Goal: Task Accomplishment & Management: Manage account settings

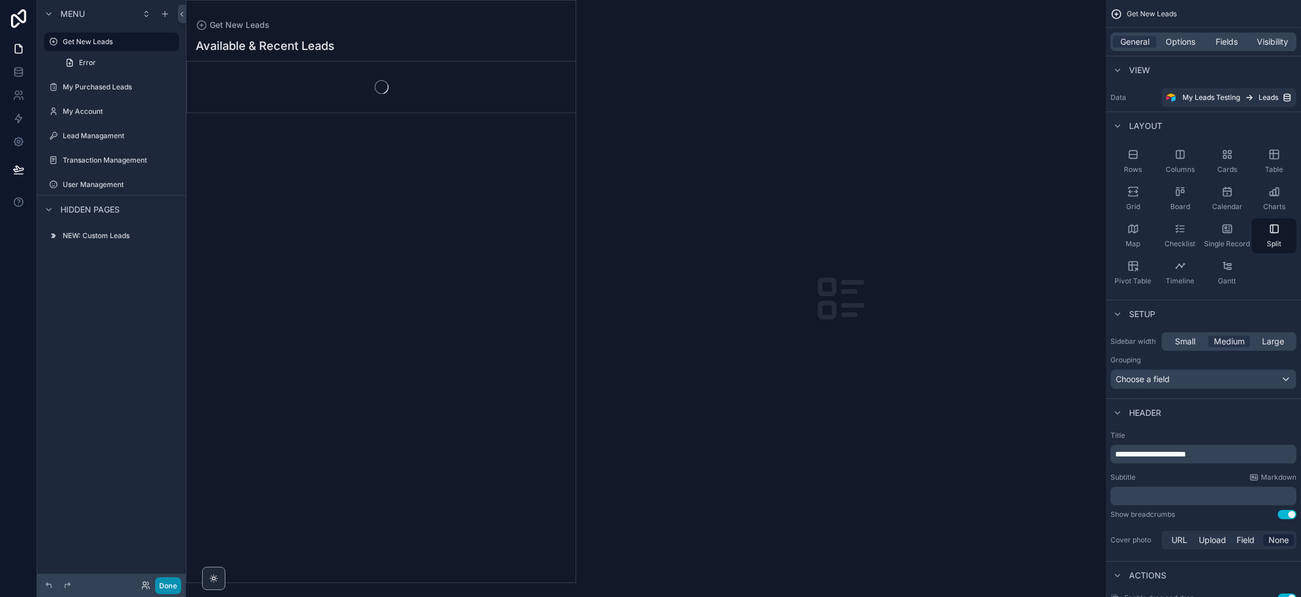
click at [170, 578] on button "Done" at bounding box center [168, 585] width 26 height 17
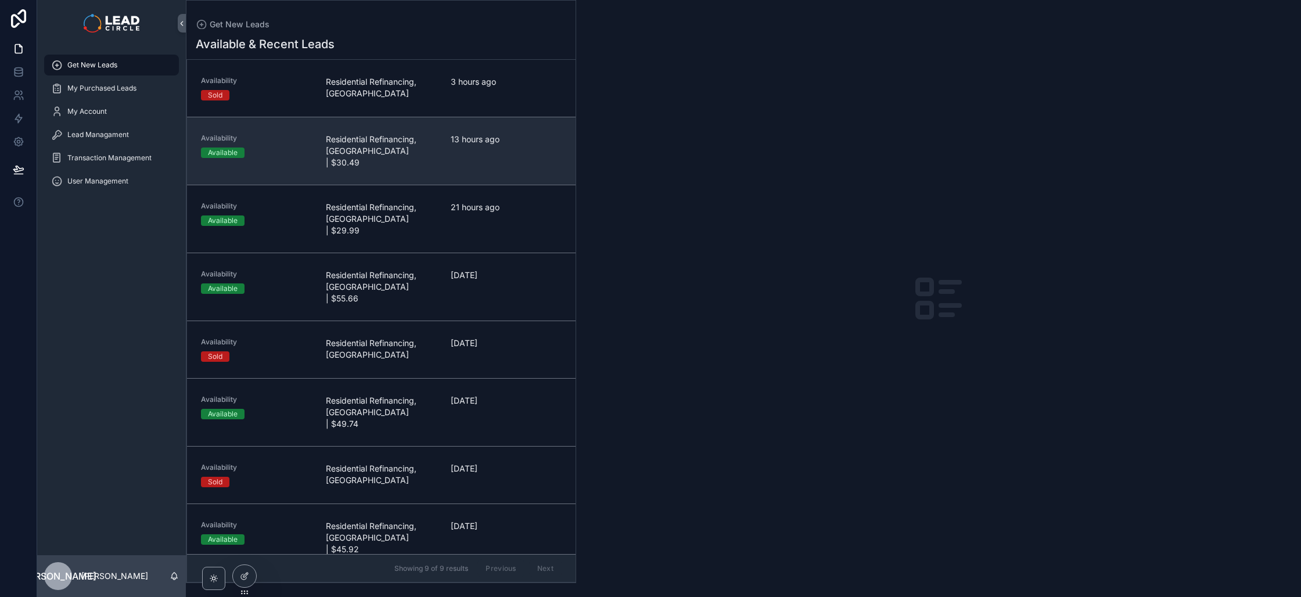
click at [441, 162] on link "Availability Available Residential Refinancing, [GEOGRAPHIC_DATA] | $30.49 13 h…" at bounding box center [381, 151] width 389 height 68
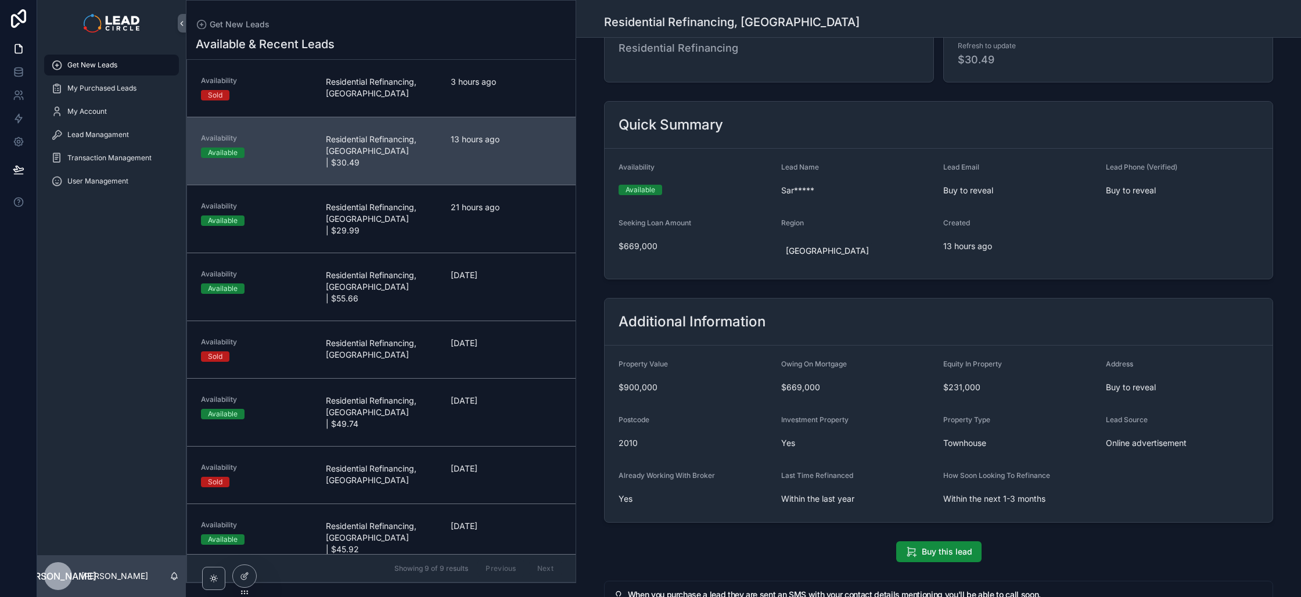
scroll to position [240, 0]
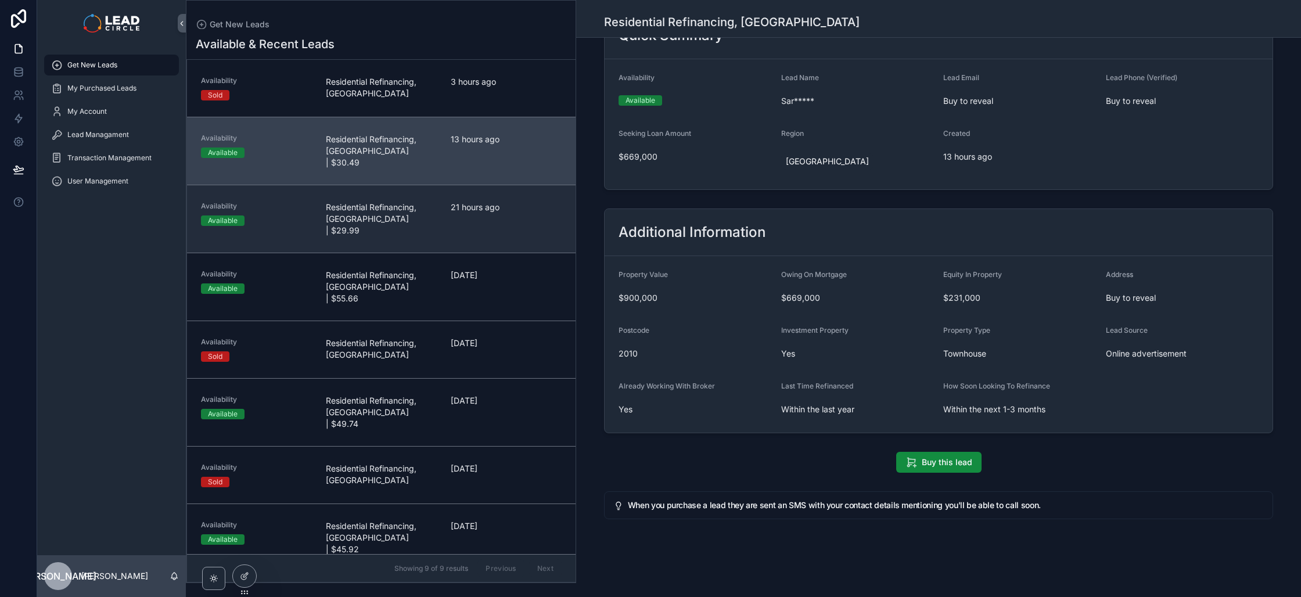
click at [493, 214] on div "21 hours ago" at bounding box center [506, 219] width 111 height 35
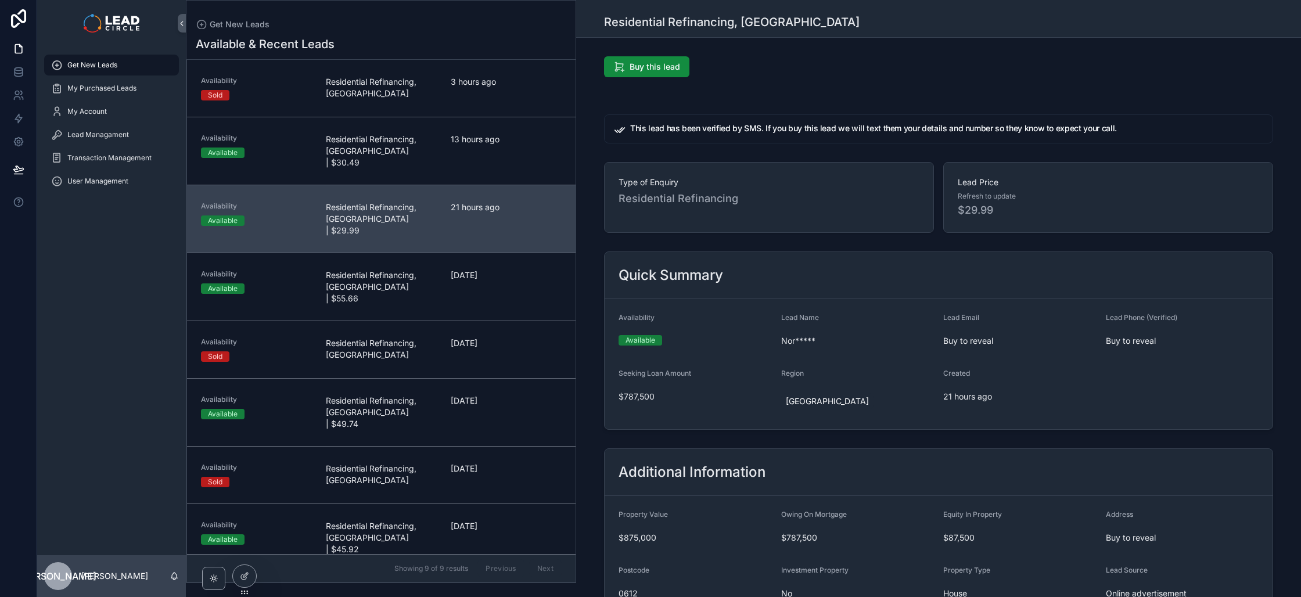
scroll to position [241, 0]
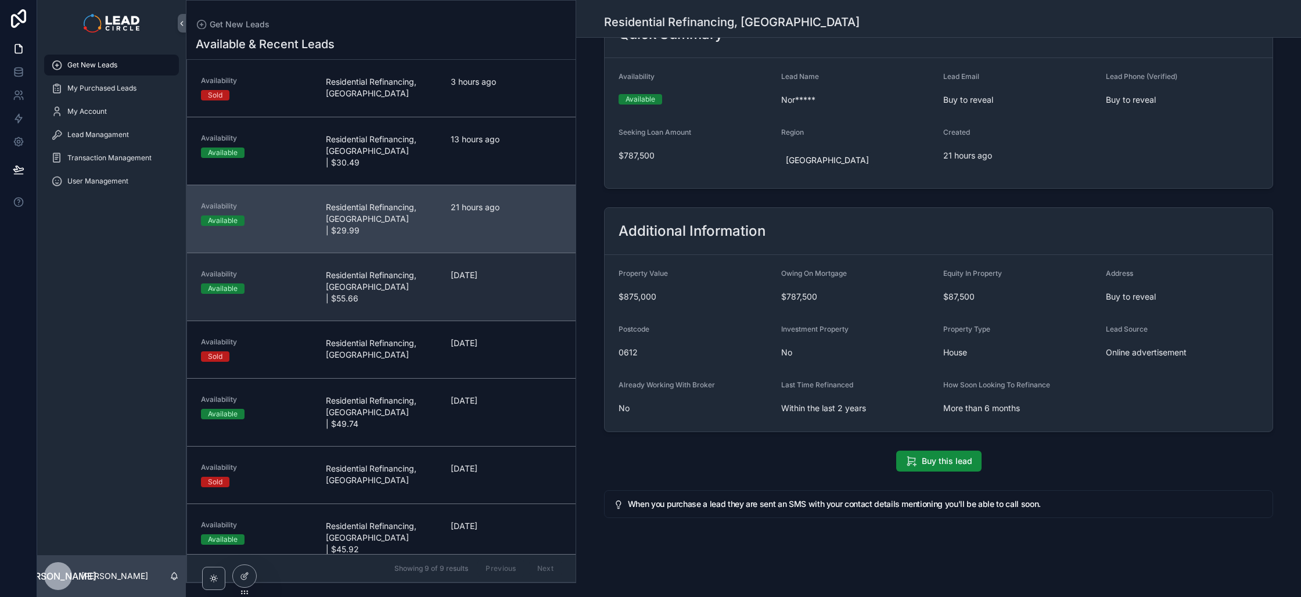
click at [461, 270] on div "[DATE]" at bounding box center [506, 287] width 111 height 35
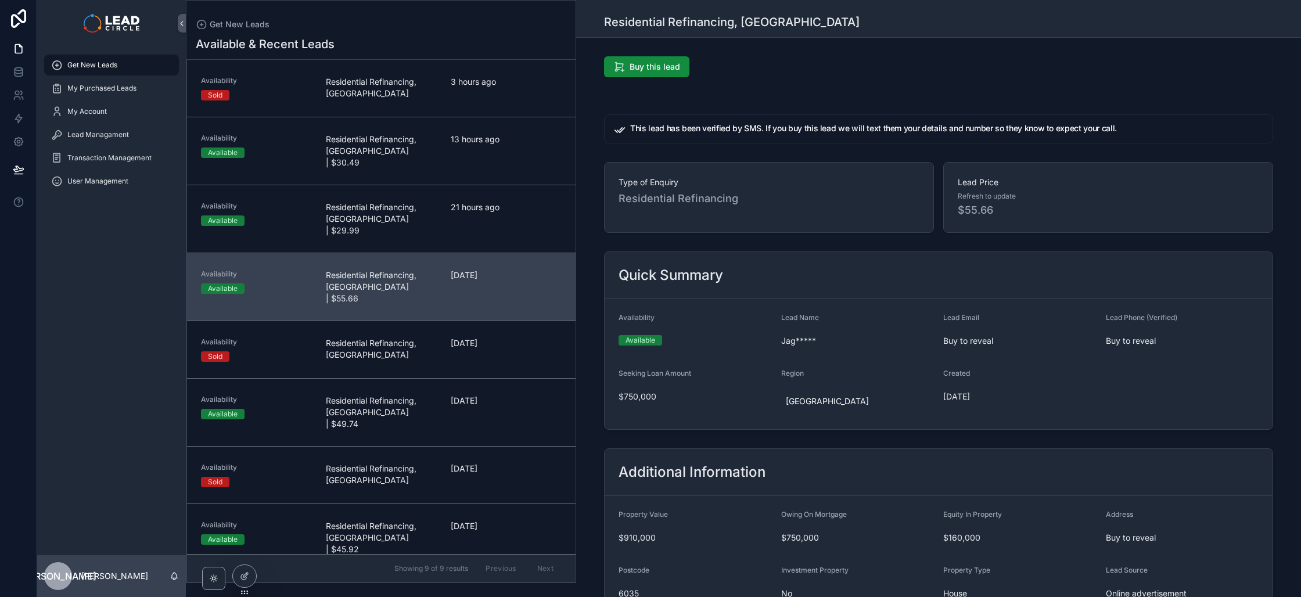
scroll to position [100, 0]
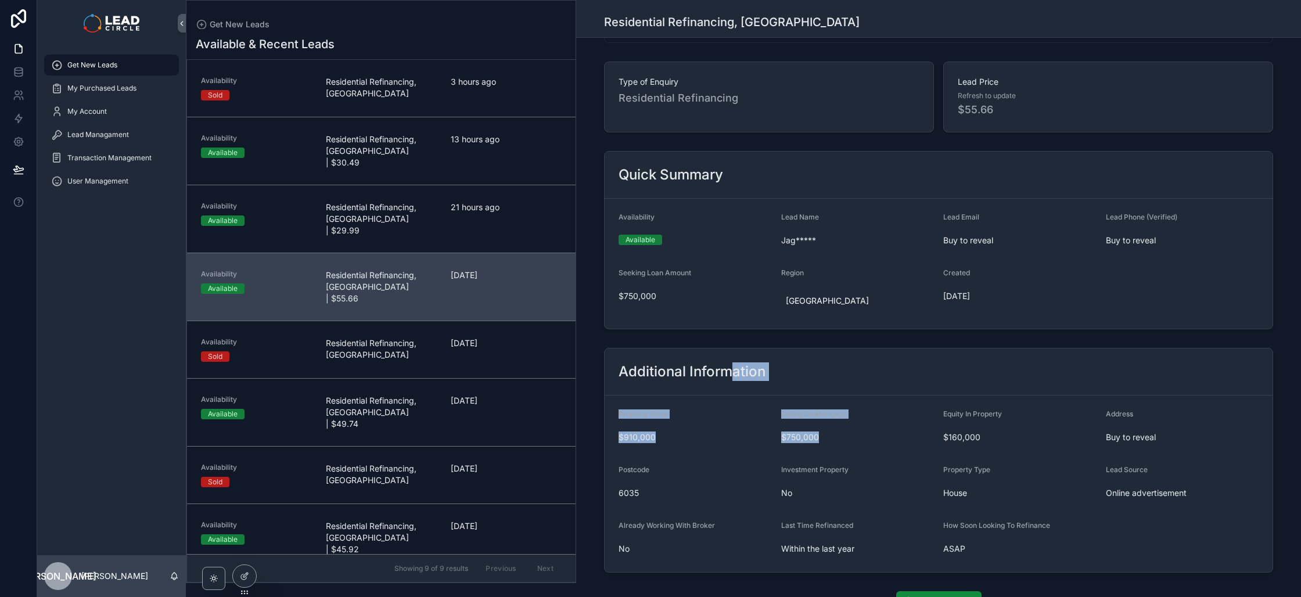
drag, startPoint x: 732, startPoint y: 369, endPoint x: 889, endPoint y: 451, distance: 176.9
click at [882, 451] on div "Additional Information Property Value $910,000 Owing On Mortgage $750,000 Equit…" at bounding box center [938, 460] width 669 height 225
click at [890, 451] on form "Property Value $910,000 Owing On Mortgage $750,000 Equity In Property $160,000 …" at bounding box center [939, 484] width 668 height 177
drag, startPoint x: 894, startPoint y: 451, endPoint x: 722, endPoint y: 376, distance: 187.8
click at [723, 376] on div "Additional Information Property Value $910,000 Owing On Mortgage $750,000 Equit…" at bounding box center [938, 460] width 669 height 225
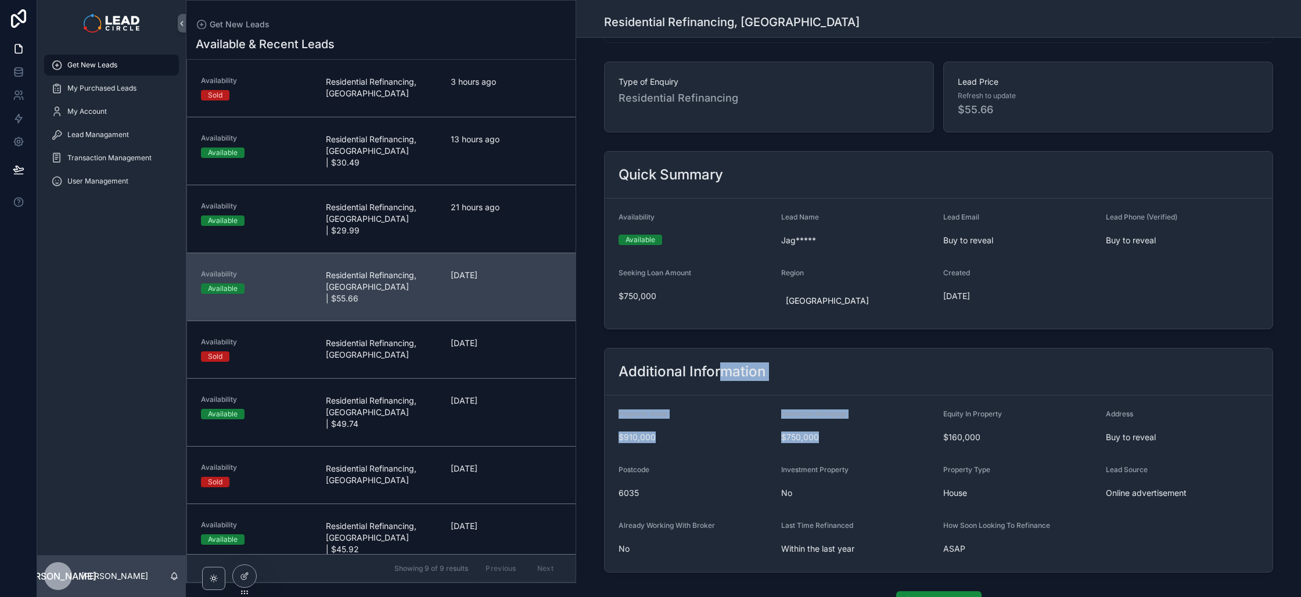
click at [722, 376] on h2 "Additional Information" at bounding box center [692, 371] width 147 height 19
click at [762, 386] on div "Additional Information" at bounding box center [939, 371] width 668 height 47
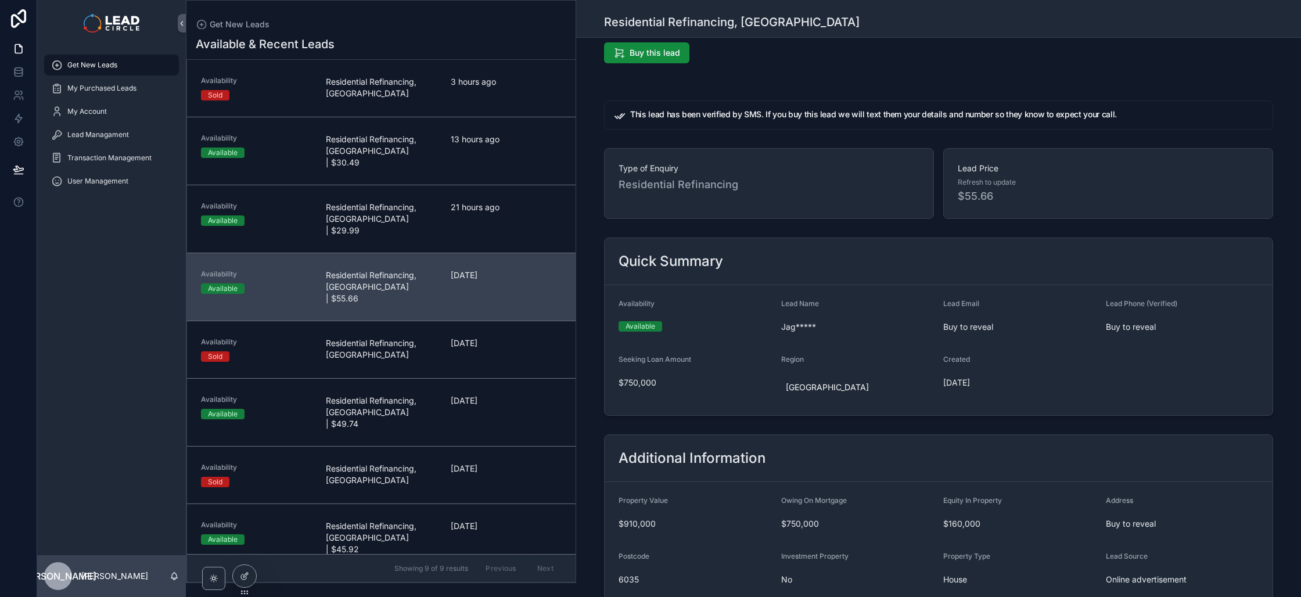
scroll to position [0, 0]
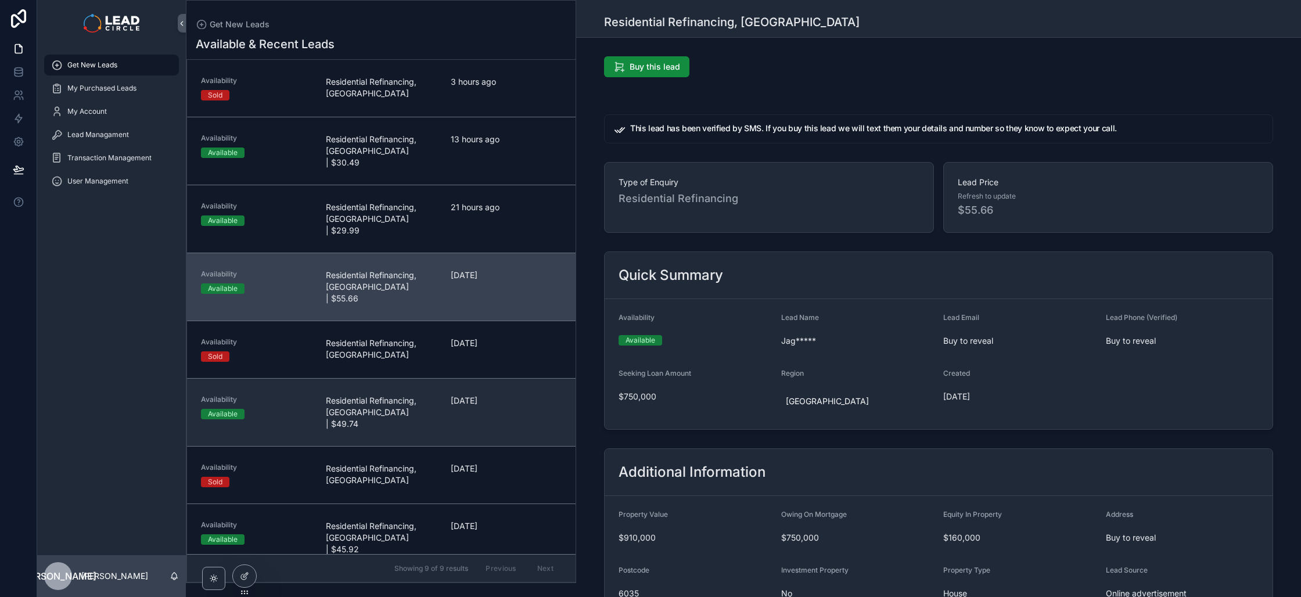
click at [476, 395] on div "[DATE]" at bounding box center [506, 412] width 111 height 35
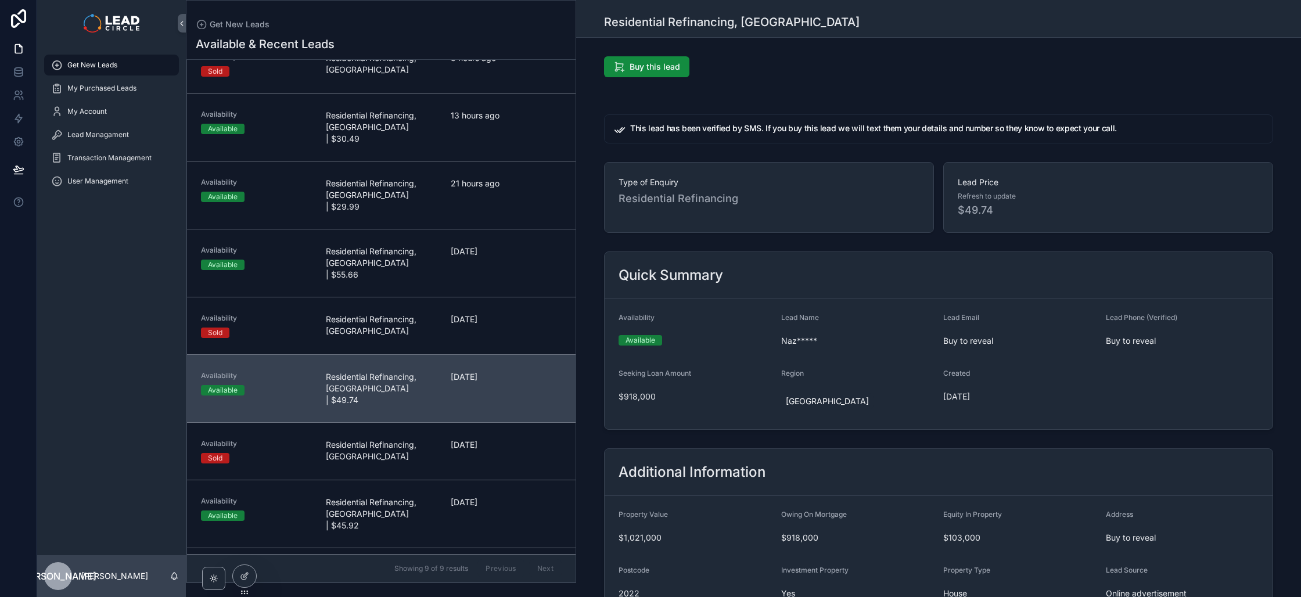
scroll to position [100, 0]
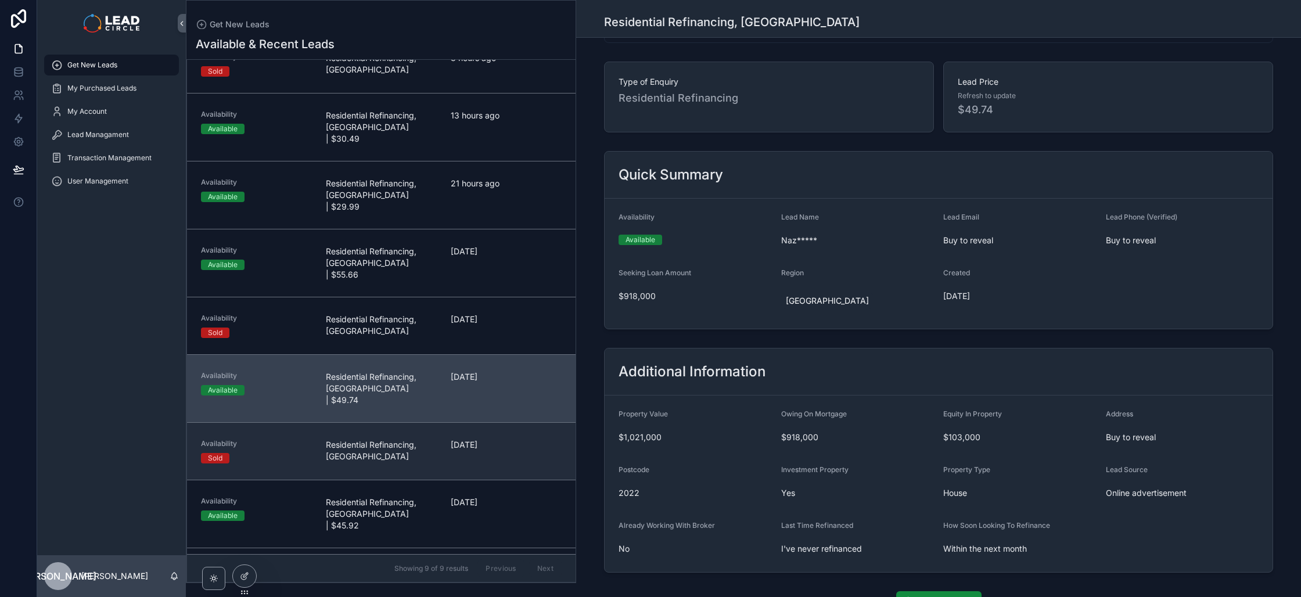
click at [294, 422] on link "Availability Sold Residential Refinancing, [GEOGRAPHIC_DATA] [DATE]" at bounding box center [381, 451] width 389 height 58
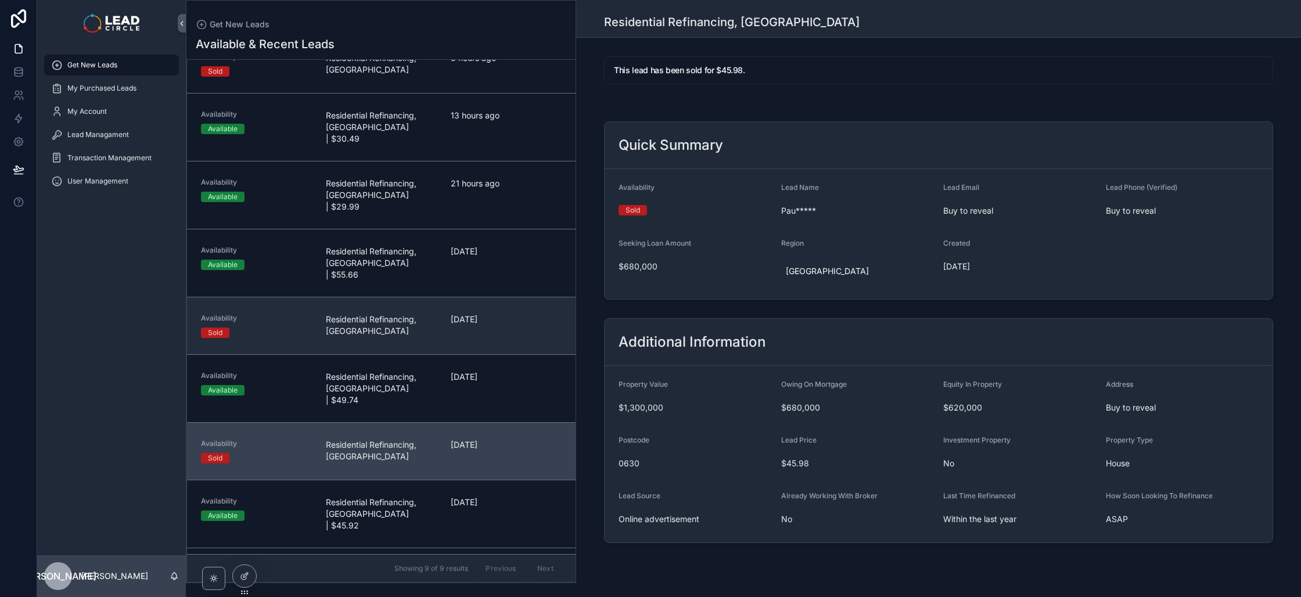
click at [443, 314] on div "Availability Sold Residential Refinancing, [GEOGRAPHIC_DATA] [DATE]" at bounding box center [381, 326] width 361 height 24
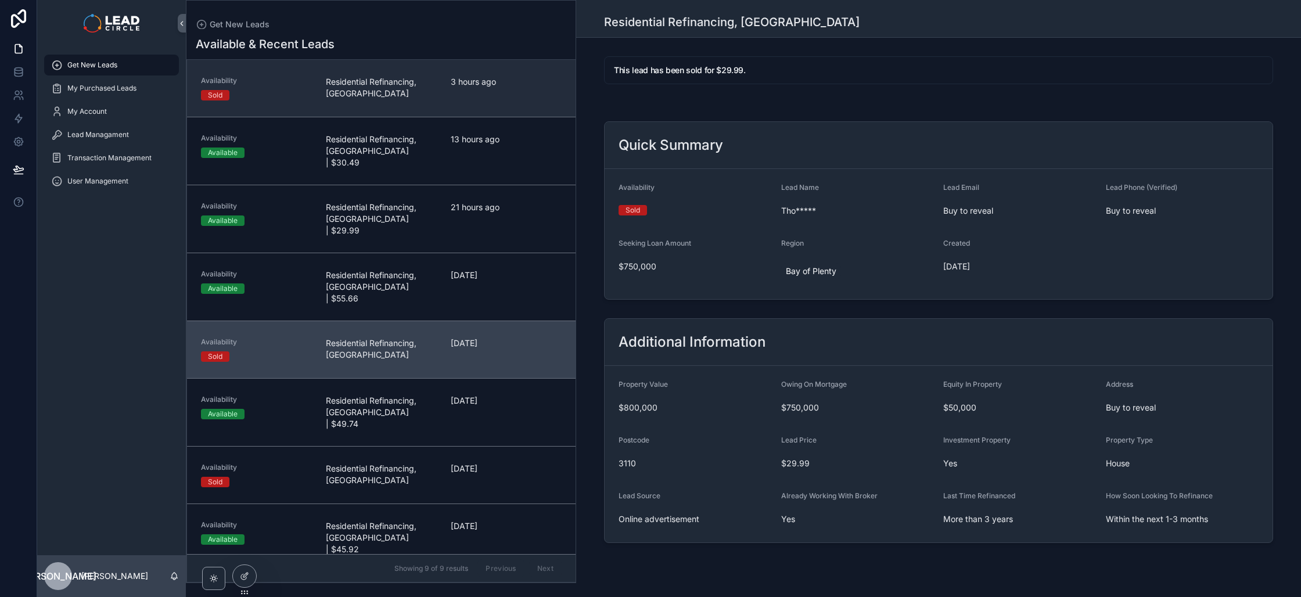
click at [362, 94] on span "Residential Refinancing, [GEOGRAPHIC_DATA]" at bounding box center [381, 87] width 111 height 23
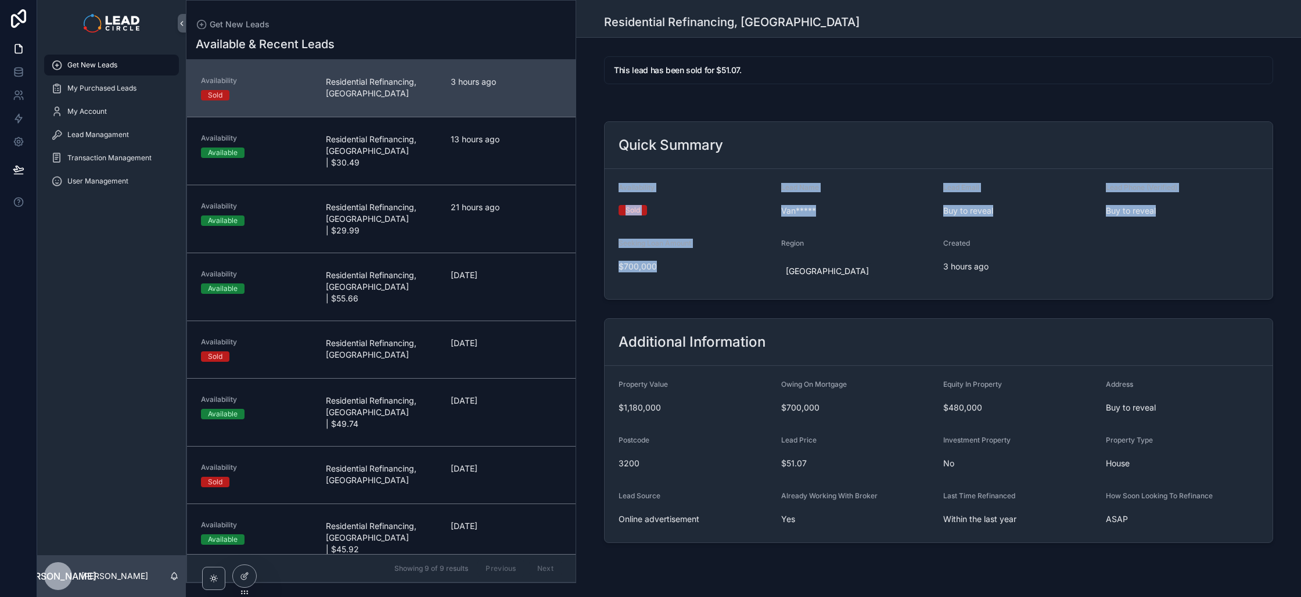
drag, startPoint x: 690, startPoint y: 303, endPoint x: 658, endPoint y: 181, distance: 126.6
click at [658, 181] on div "Quick Summary Availability Sold Lead Name Van***** Lead Email Buy to reveal Lea…" at bounding box center [938, 211] width 725 height 188
click at [658, 181] on form "Availability Sold Lead Name Van***** Lead Email Buy to reveal Lead Phone (Verif…" at bounding box center [939, 234] width 668 height 130
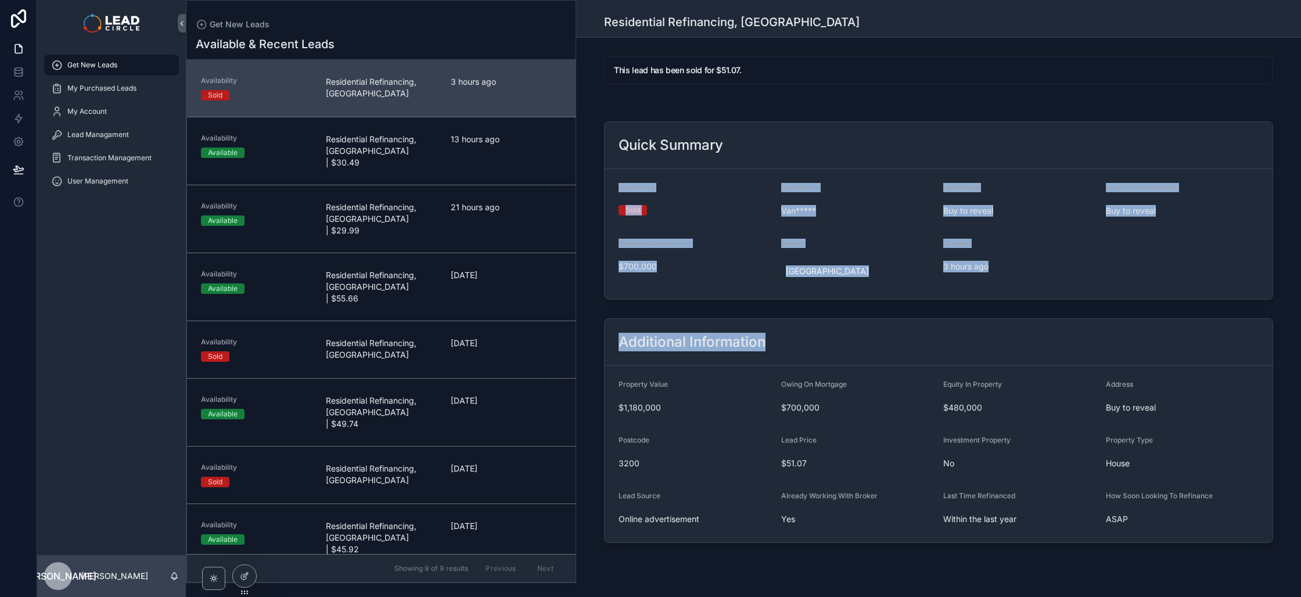
drag, startPoint x: 659, startPoint y: 178, endPoint x: 974, endPoint y: 364, distance: 366.1
click at [974, 364] on div "This lead has been sold for $51.07. Quick Summary Availability Sold Lead Name V…" at bounding box center [938, 300] width 725 height 496
click at [974, 364] on div "Additional Information" at bounding box center [939, 342] width 668 height 47
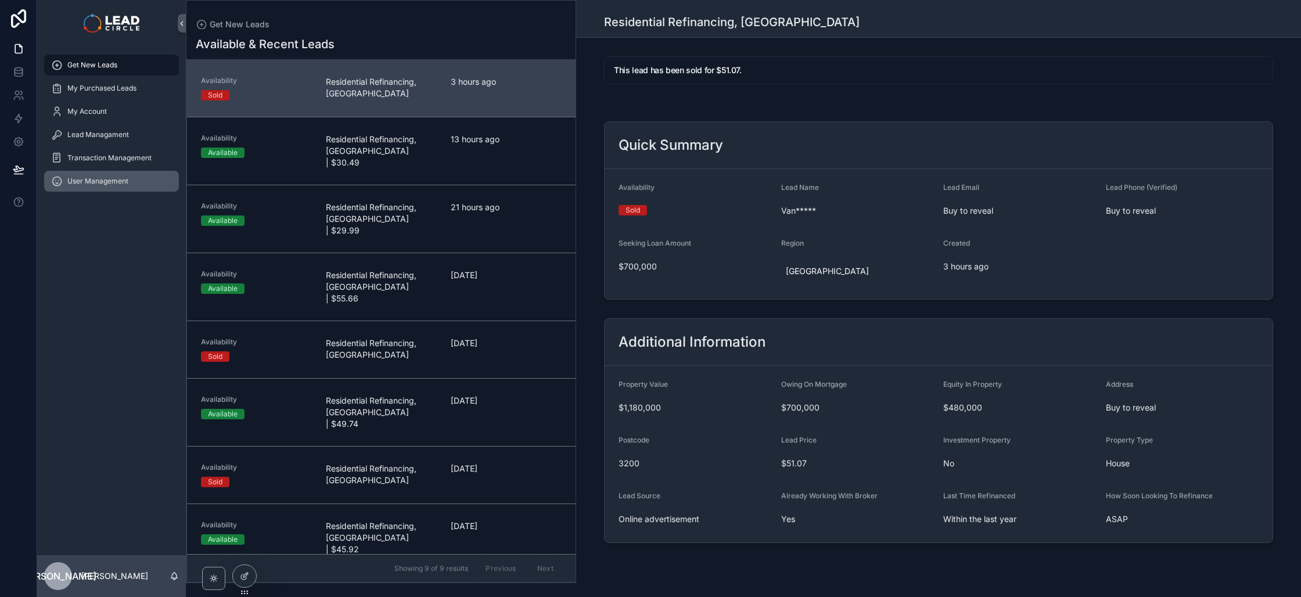
click at [125, 188] on div "User Management" at bounding box center [111, 181] width 121 height 19
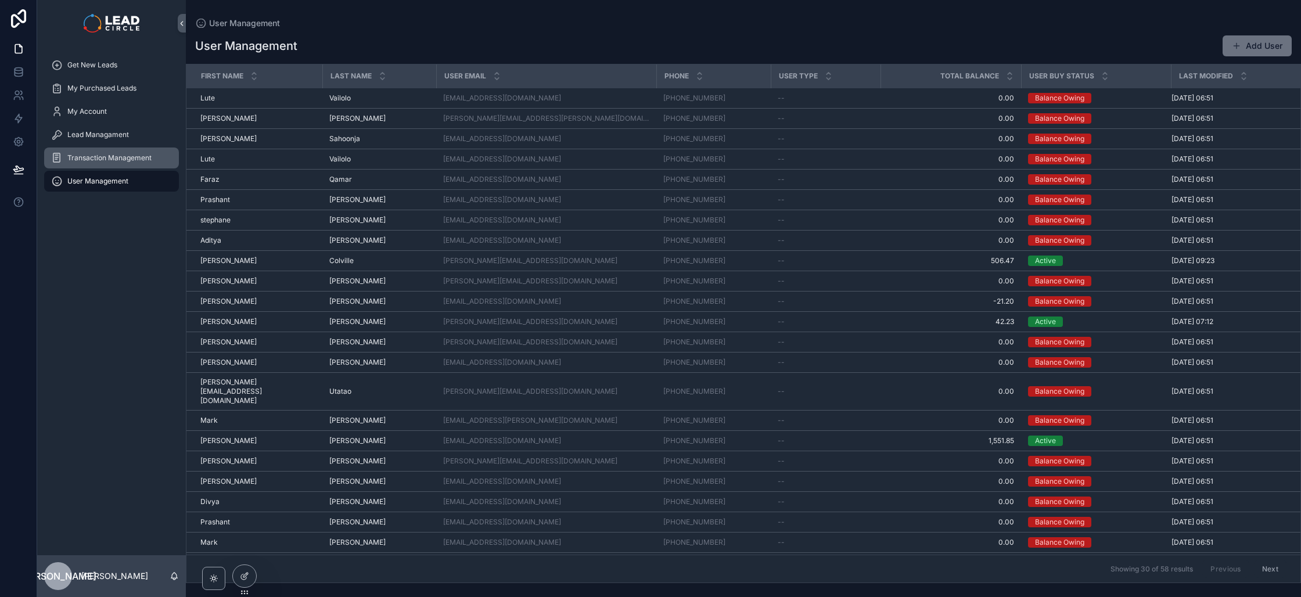
click at [128, 161] on span "Transaction Management" at bounding box center [109, 157] width 84 height 9
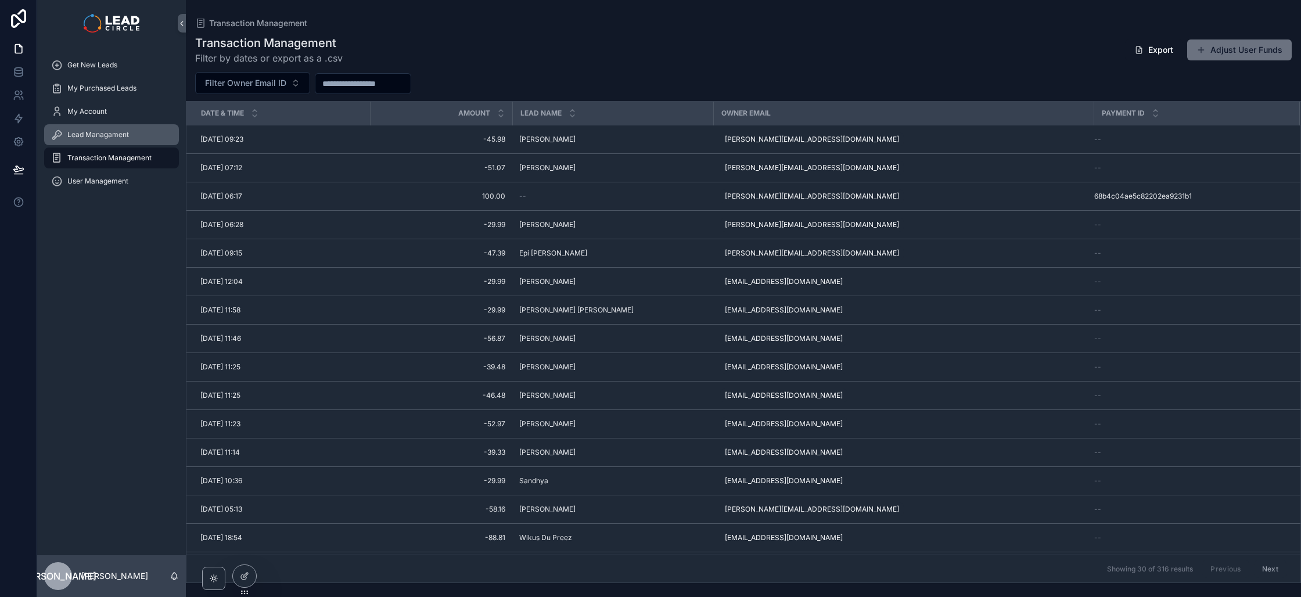
click at [128, 136] on span "Lead Managament" at bounding box center [98, 134] width 62 height 9
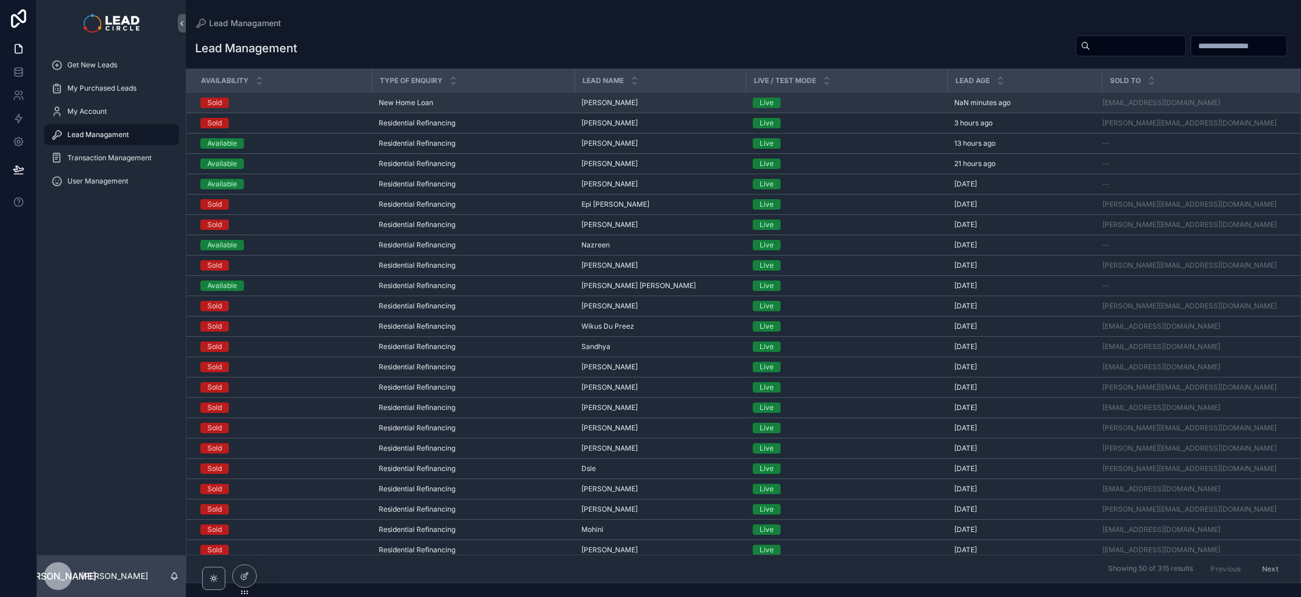
click at [425, 100] on span "New Home Loan" at bounding box center [406, 102] width 55 height 9
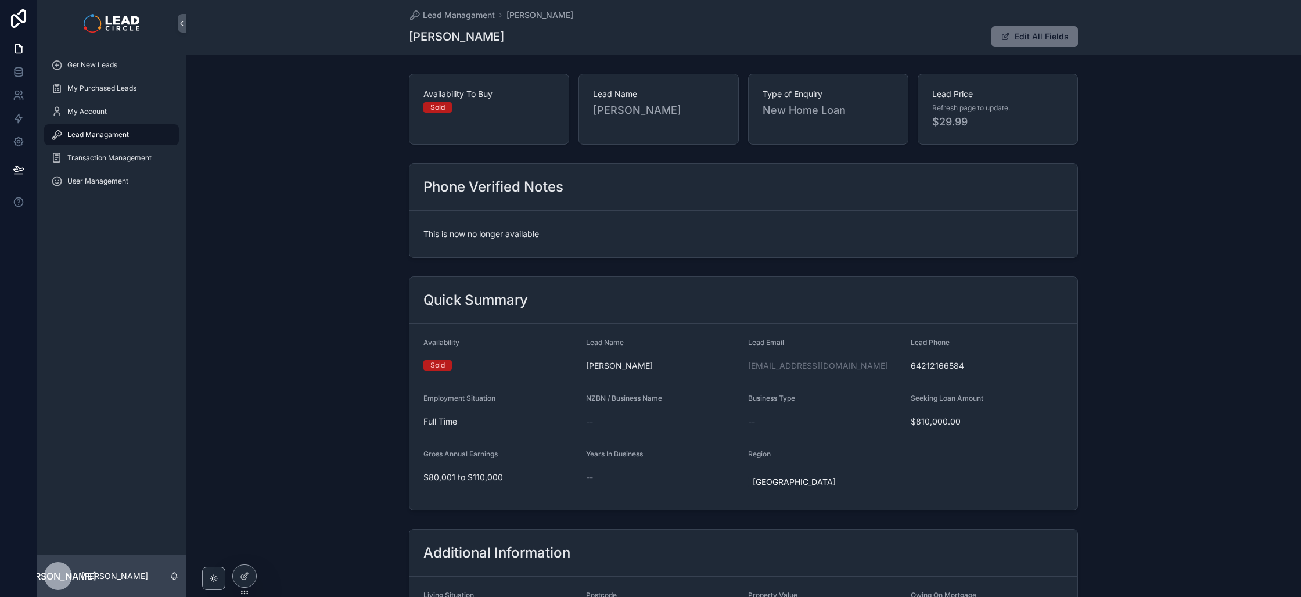
drag, startPoint x: 444, startPoint y: 232, endPoint x: 598, endPoint y: 246, distance: 155.1
click at [597, 246] on form "This is now no longer available" at bounding box center [743, 234] width 668 height 46
click at [599, 246] on form "This is now no longer available" at bounding box center [743, 234] width 668 height 46
drag, startPoint x: 602, startPoint y: 245, endPoint x: 407, endPoint y: 230, distance: 195.7
click at [409, 230] on form "This is now no longer available" at bounding box center [743, 234] width 668 height 46
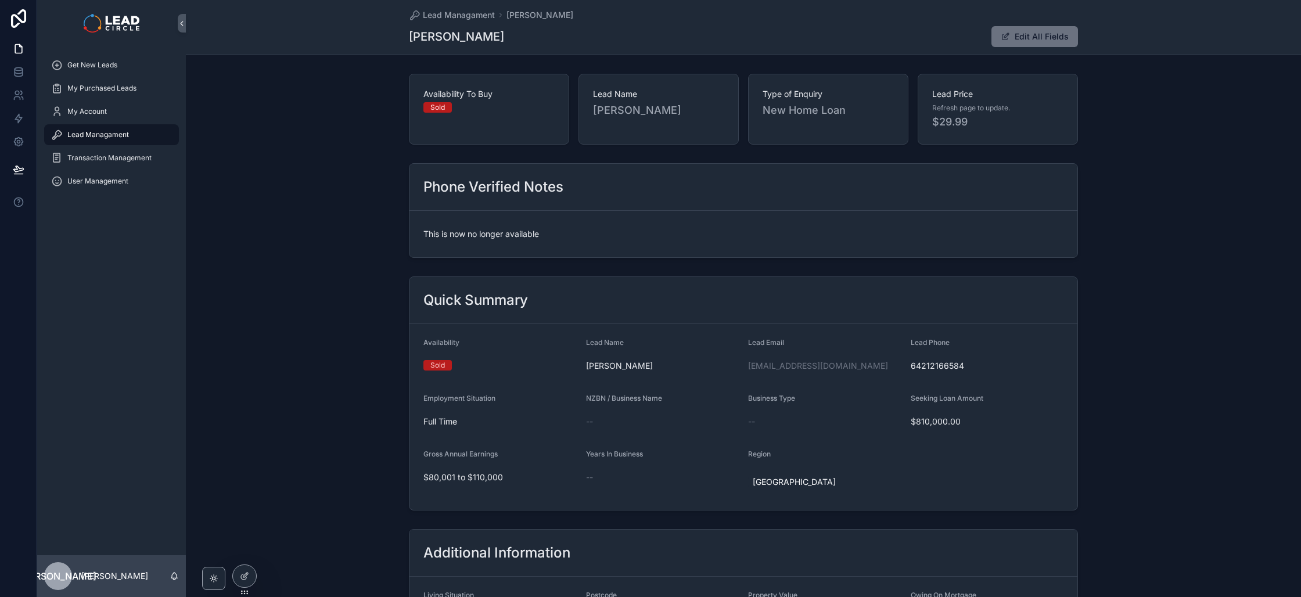
click at [409, 230] on form "This is now no longer available" at bounding box center [743, 234] width 668 height 46
drag, startPoint x: 409, startPoint y: 233, endPoint x: 595, endPoint y: 244, distance: 185.6
click at [595, 244] on form "This is now no longer available" at bounding box center [743, 234] width 668 height 46
drag, startPoint x: 595, startPoint y: 244, endPoint x: 443, endPoint y: 238, distance: 151.7
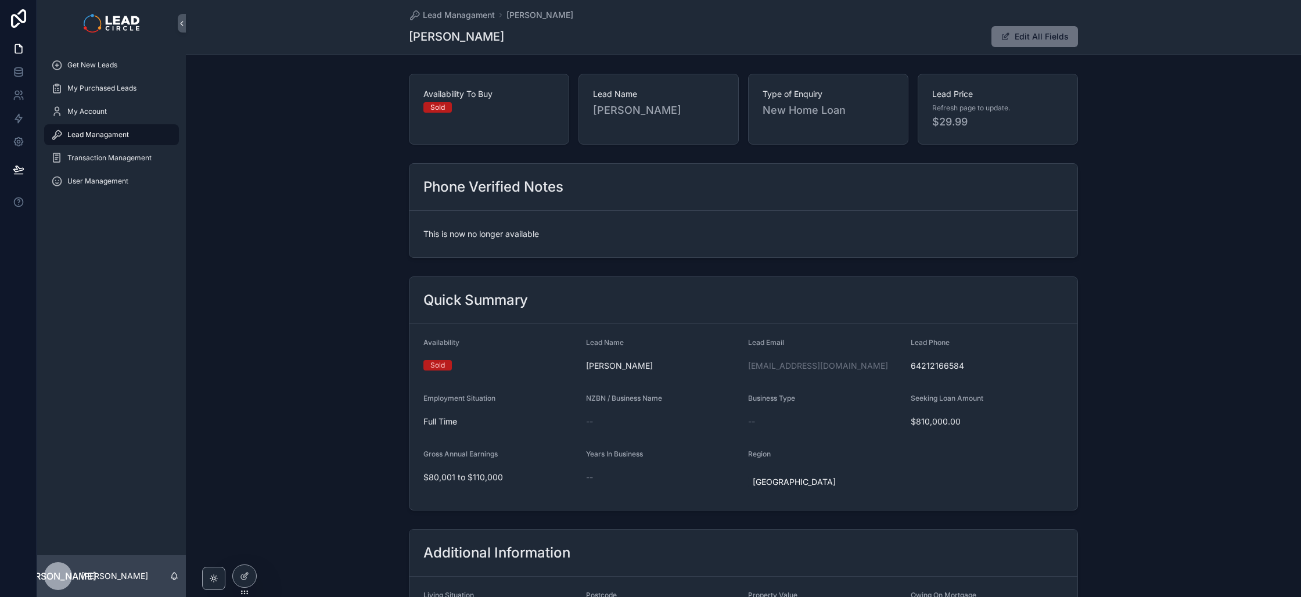
click at [444, 238] on form "This is now no longer available" at bounding box center [743, 234] width 668 height 46
click at [443, 238] on span "This is now no longer available" at bounding box center [743, 234] width 640 height 12
click at [437, 238] on span "This is now no longer available" at bounding box center [743, 234] width 640 height 12
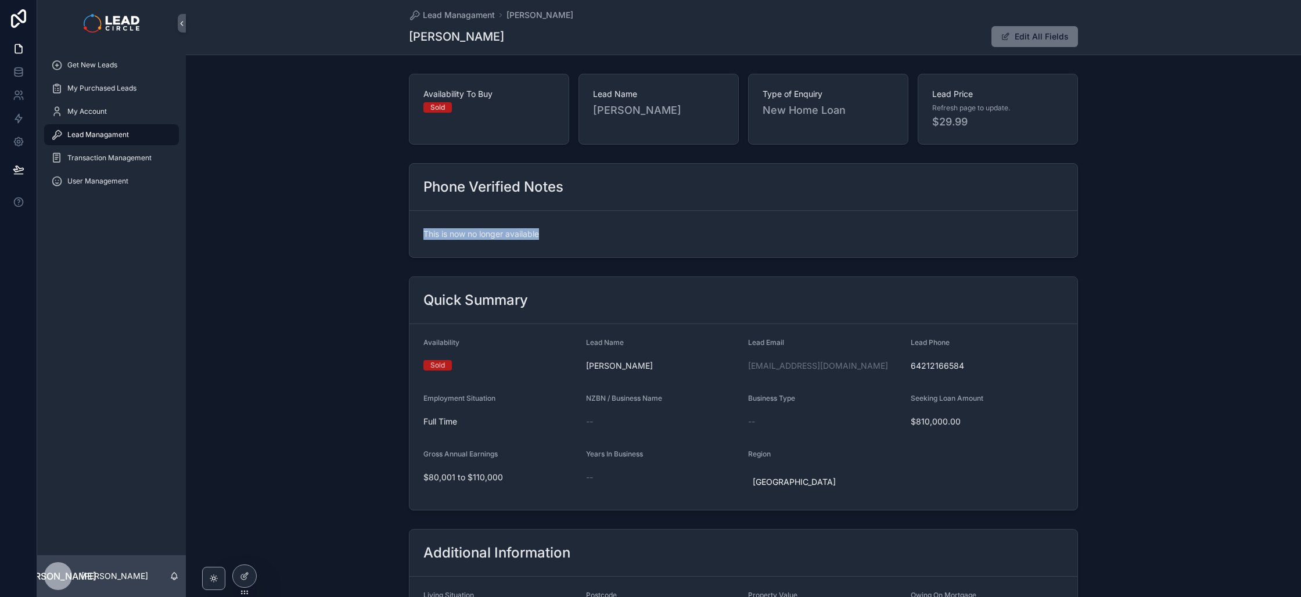
click at [574, 236] on span "This is now no longer available" at bounding box center [743, 234] width 640 height 12
drag, startPoint x: 574, startPoint y: 236, endPoint x: 405, endPoint y: 235, distance: 168.4
click at [409, 235] on div "Phone Verified Notes This is now no longer available" at bounding box center [743, 210] width 669 height 95
drag, startPoint x: 405, startPoint y: 235, endPoint x: 619, endPoint y: 235, distance: 213.7
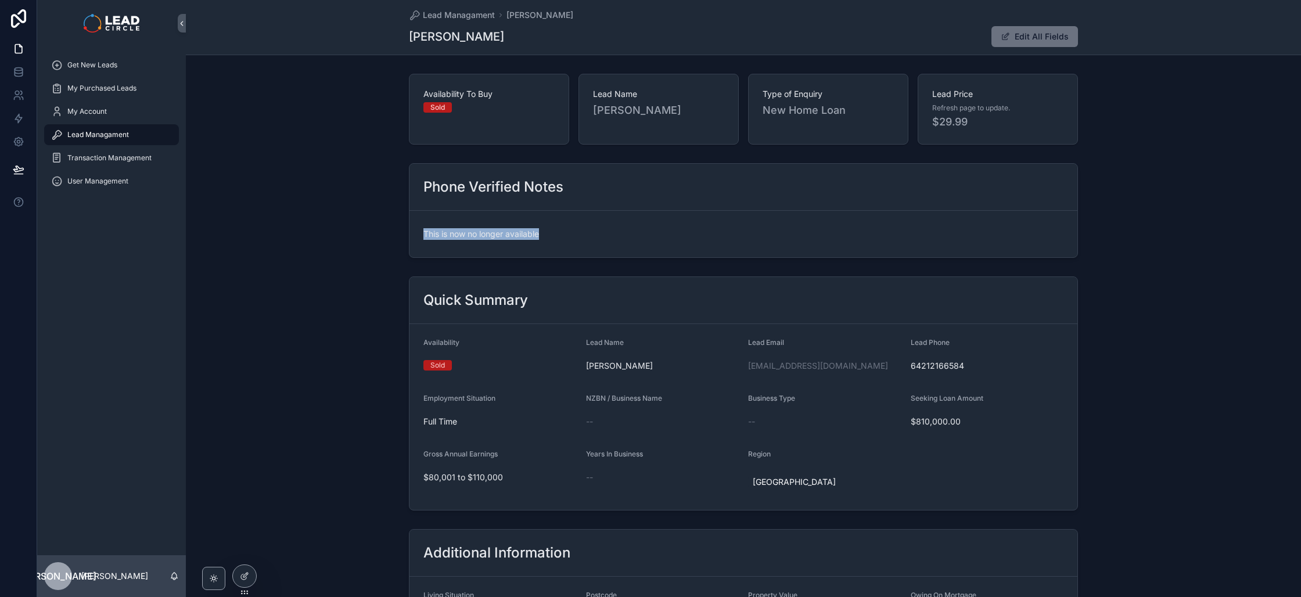
click at [612, 235] on div "Phone Verified Notes This is now no longer available" at bounding box center [743, 210] width 669 height 95
click at [620, 235] on span "This is now no longer available" at bounding box center [743, 234] width 640 height 12
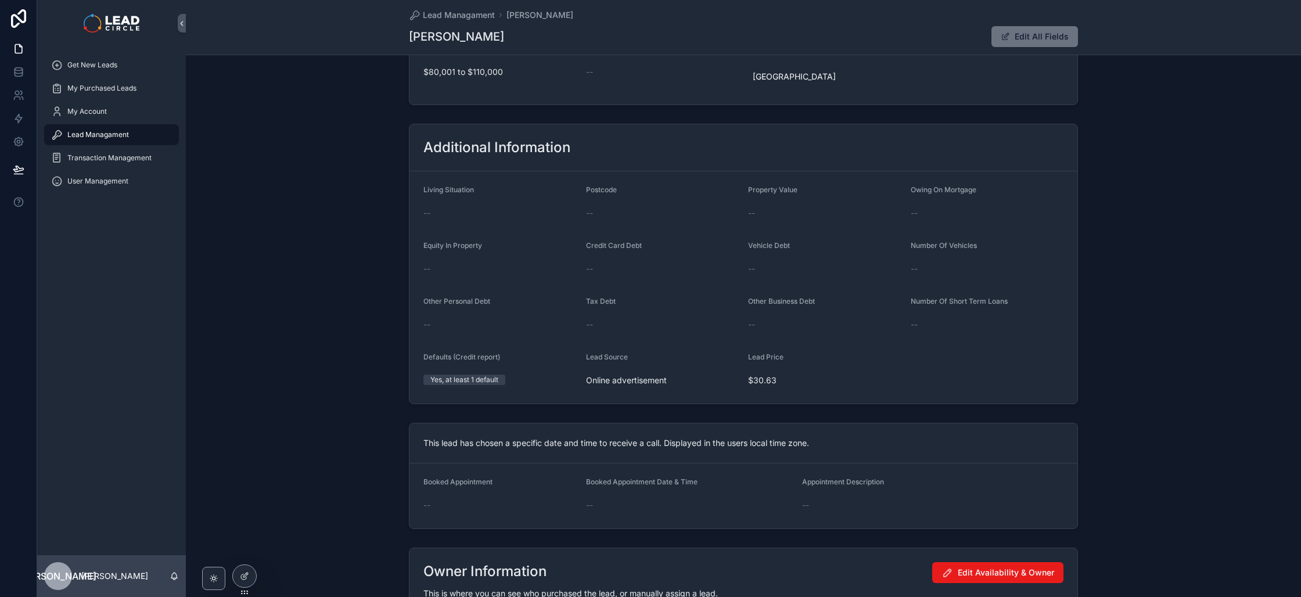
click at [476, 378] on div "Yes, at least 1 default" at bounding box center [464, 380] width 68 height 10
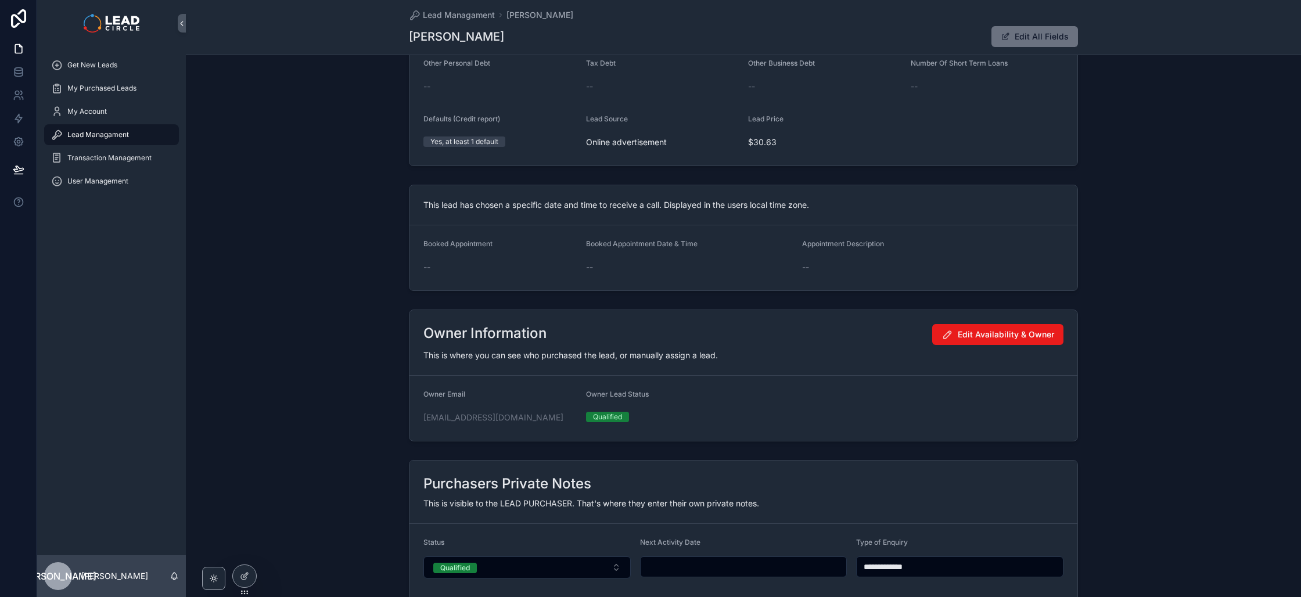
scroll to position [790, 0]
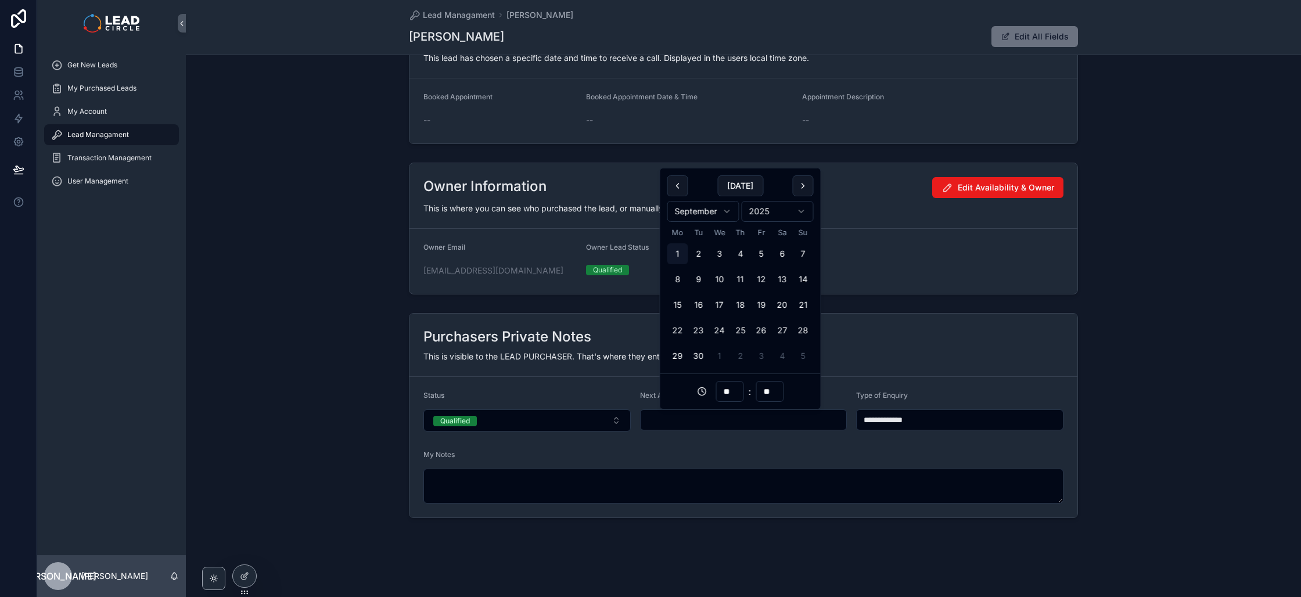
click at [702, 419] on input "scrollable content" at bounding box center [744, 420] width 206 height 16
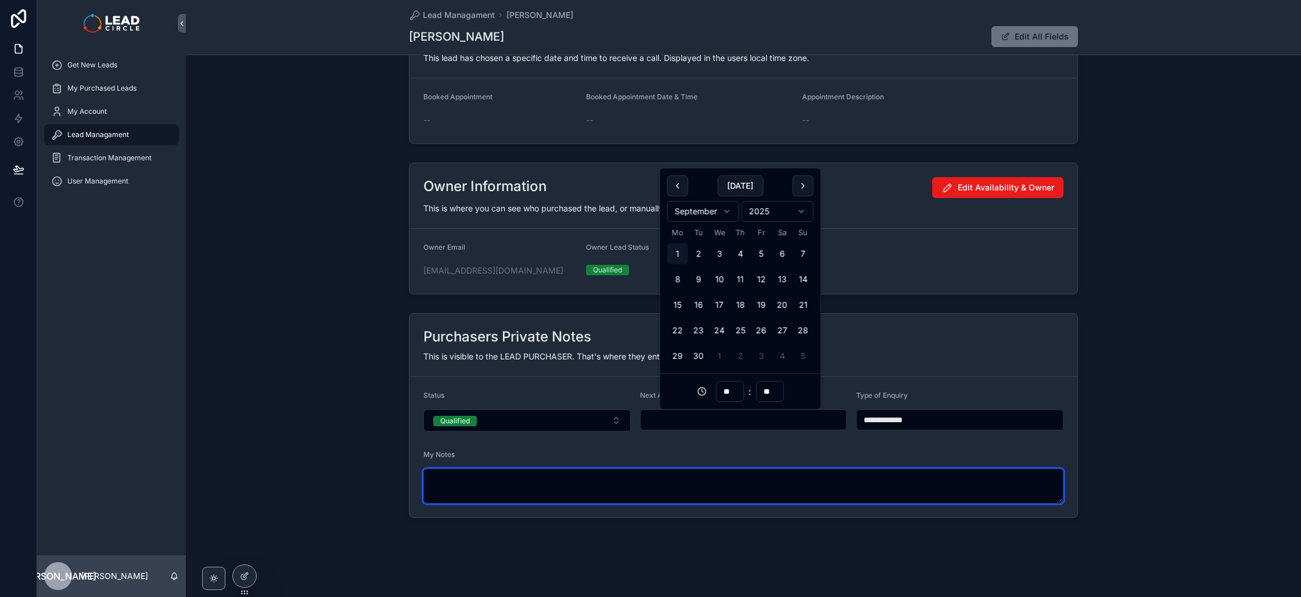
click at [679, 493] on textarea "scrollable content" at bounding box center [743, 486] width 640 height 35
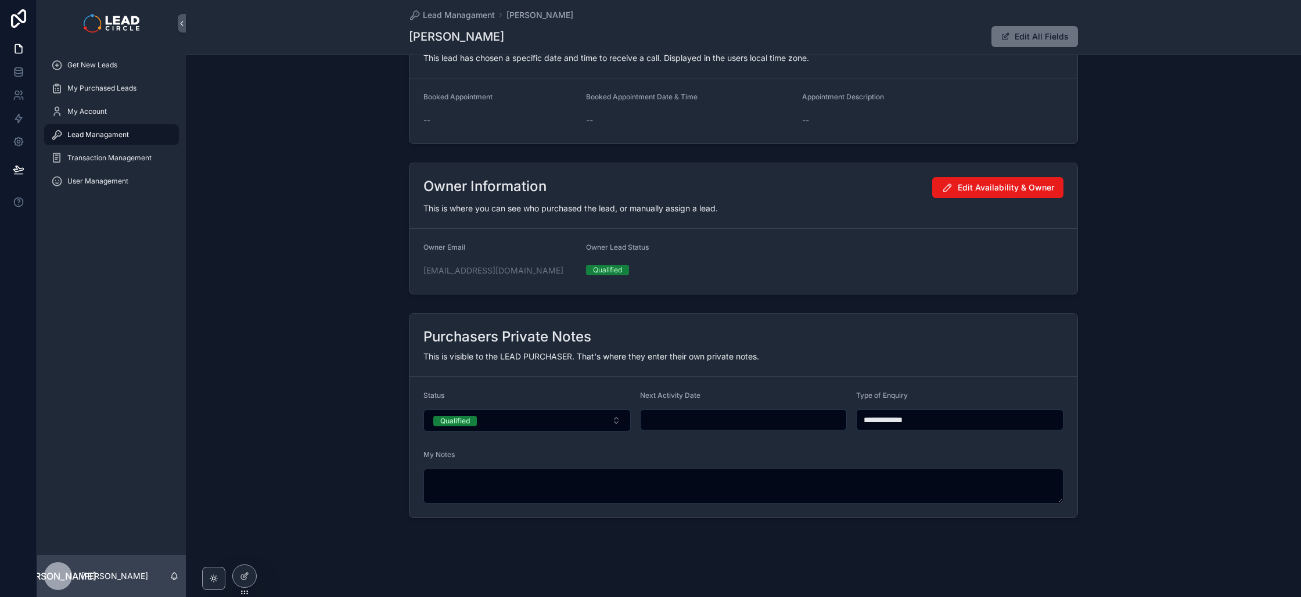
click at [502, 463] on div "My Notes" at bounding box center [743, 457] width 640 height 14
click at [702, 434] on form "**********" at bounding box center [743, 447] width 668 height 141
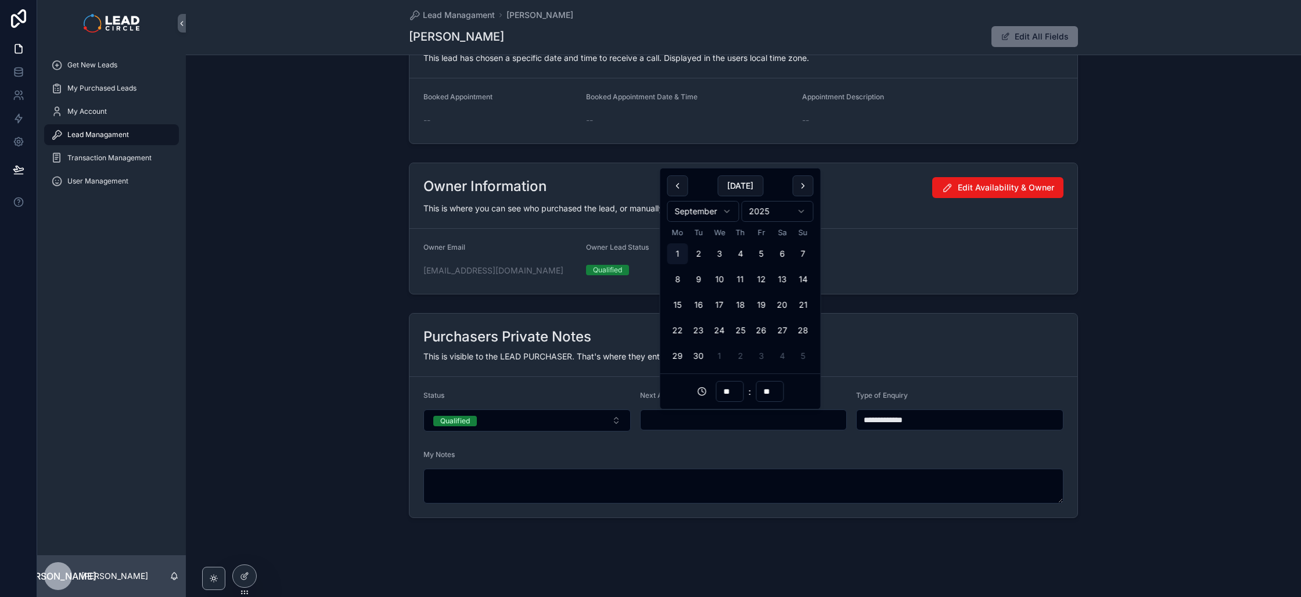
click at [700, 419] on input "scrollable content" at bounding box center [744, 420] width 206 height 16
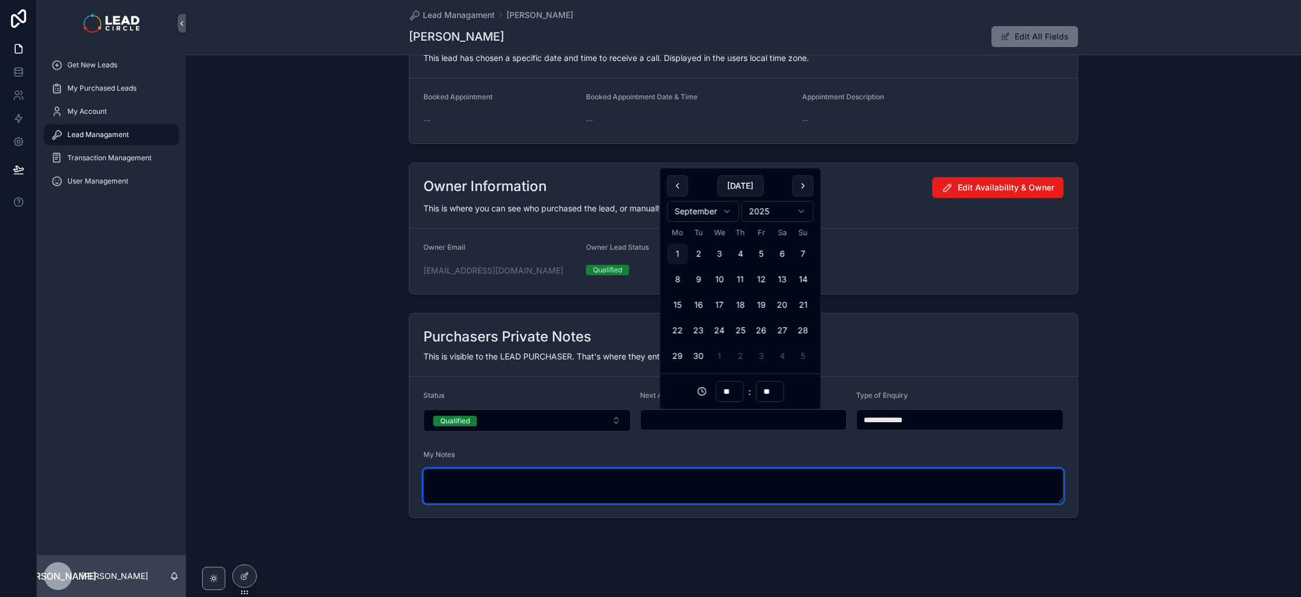
click at [695, 470] on textarea "scrollable content" at bounding box center [743, 486] width 640 height 35
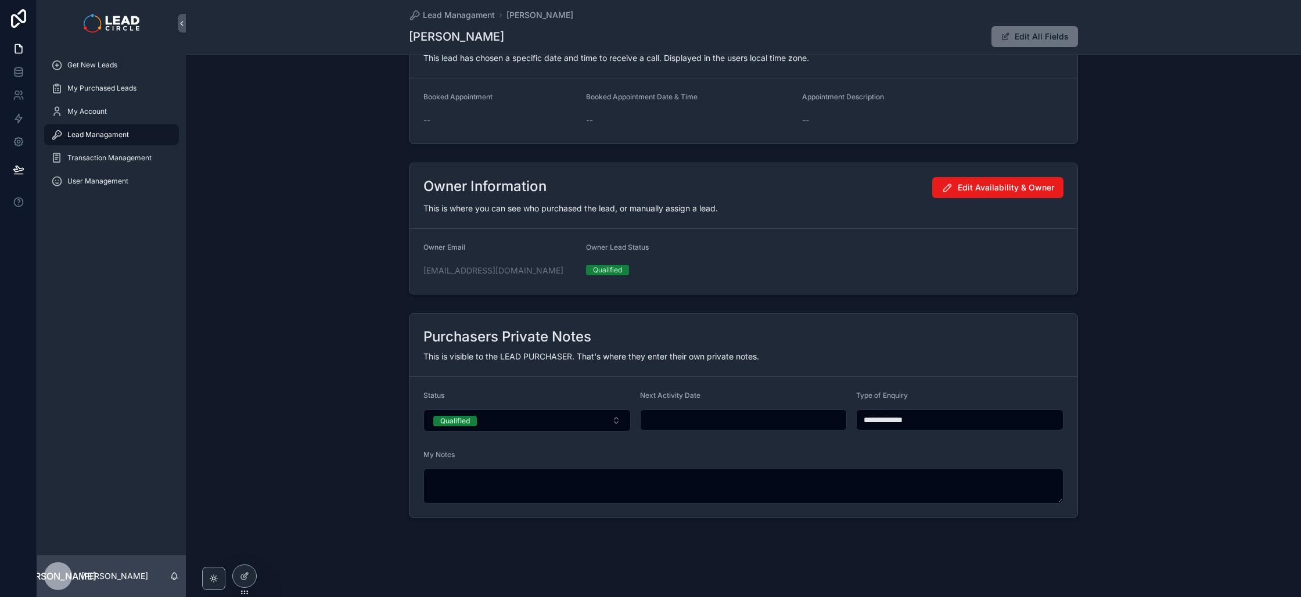
click at [679, 454] on div "My Notes" at bounding box center [743, 457] width 640 height 14
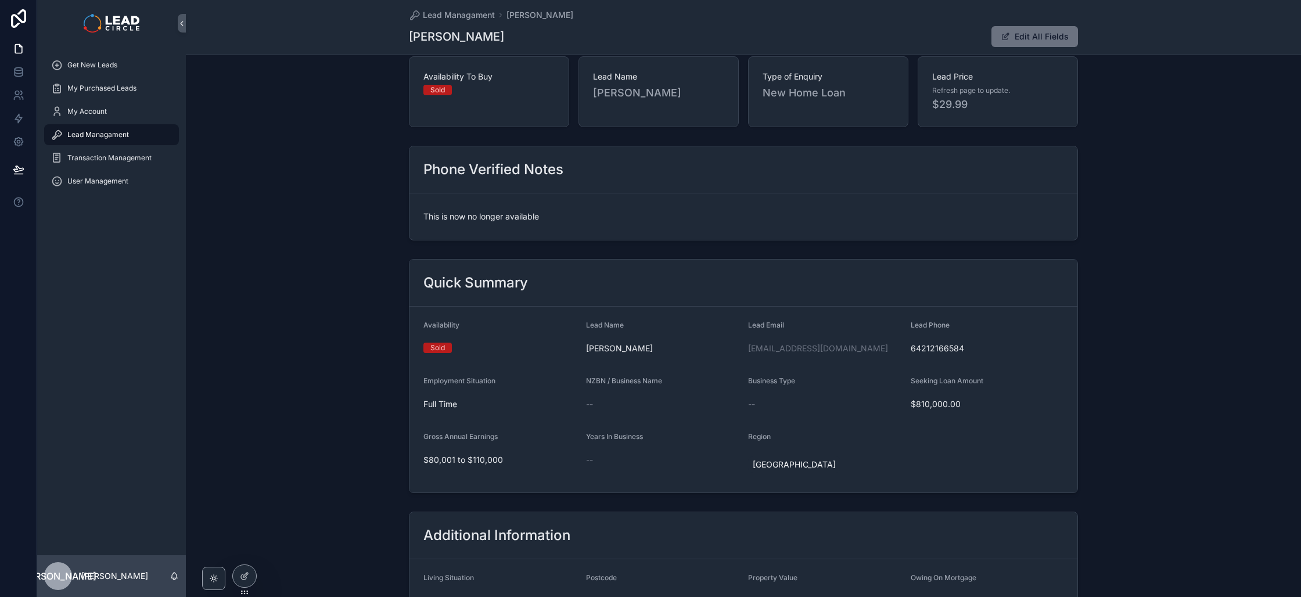
scroll to position [0, 0]
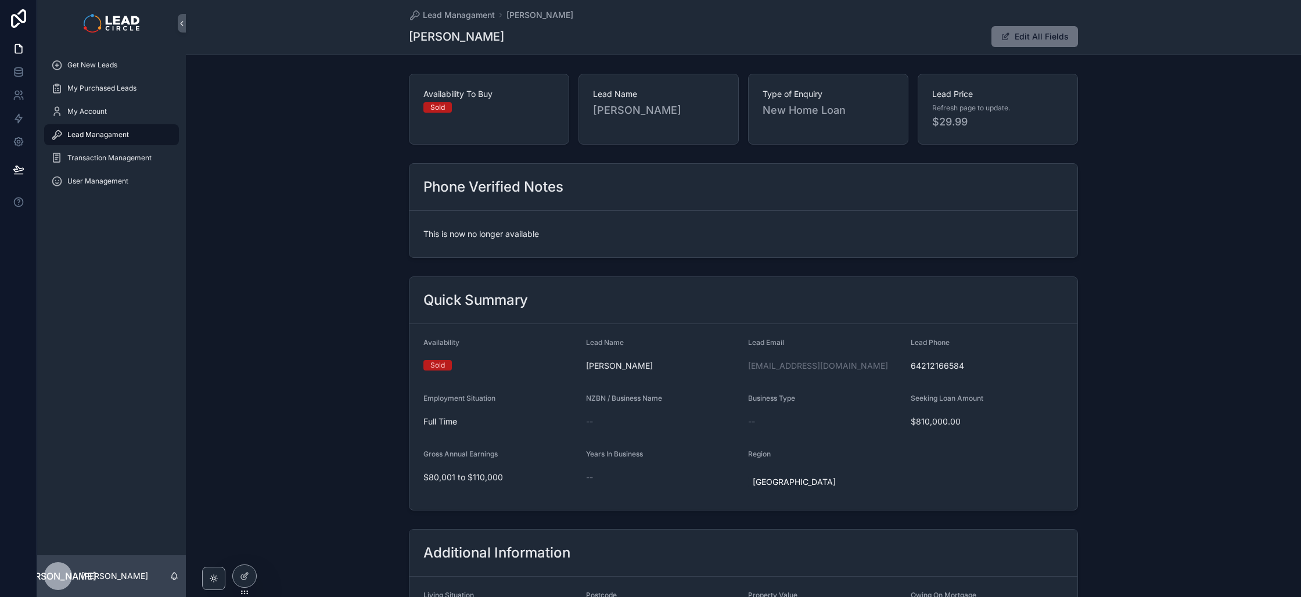
click at [77, 38] on div "scrollable content" at bounding box center [111, 23] width 149 height 46
click at [97, 66] on span "Get New Leads" at bounding box center [92, 64] width 50 height 9
